Goal: Navigation & Orientation: Understand site structure

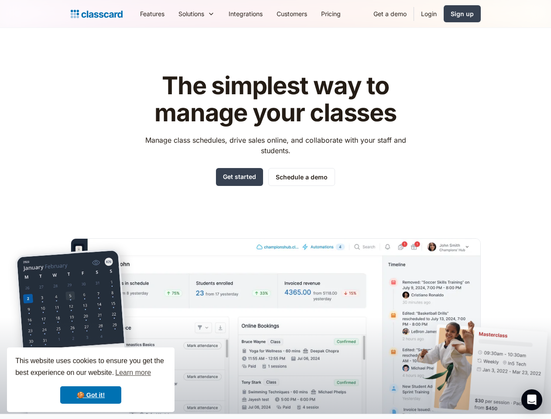
click at [275, 210] on div "The simplest way to manage your classes Manage class schedules, drive sales onl…" at bounding box center [276, 235] width 410 height 355
click at [91, 380] on div "This website uses cookies to ensure you get the best experience on our website.…" at bounding box center [91, 380] width 168 height 65
click at [307, 14] on nav "Features Resources Blog The latest industry news, updates and info. Customer st…" at bounding box center [307, 14] width 348 height 20
click at [179, 14] on div "Solutions" at bounding box center [192, 13] width 26 height 9
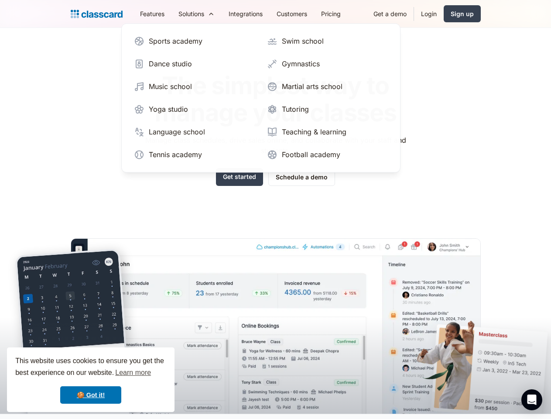
click at [532, 400] on icon "Open Intercom Messenger" at bounding box center [532, 400] width 9 height 10
